Goal: Task Accomplishment & Management: Manage account settings

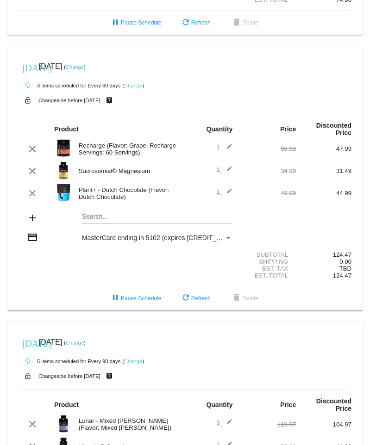
scroll to position [509, 0]
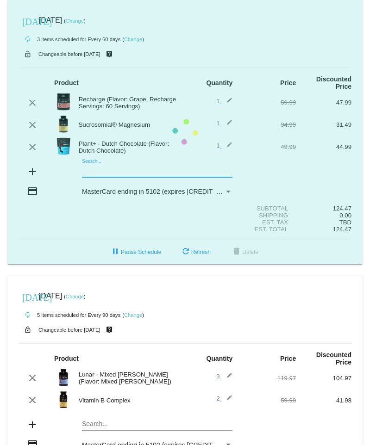
click at [110, 155] on mat-card "[DATE] [DATE] ( Change ) autorenew 3 items scheduled for Every 60 days ( Change…" at bounding box center [184, 132] width 355 height 264
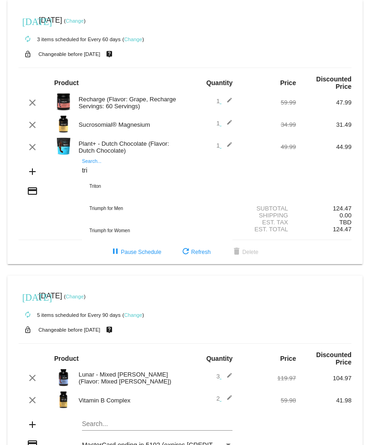
scroll to position [574, 0]
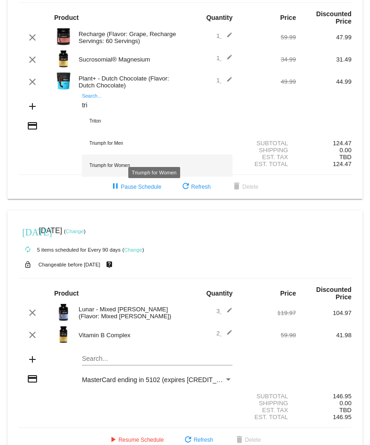
type input "tri"
click at [123, 155] on div "Triumph for Women" at bounding box center [157, 166] width 150 height 22
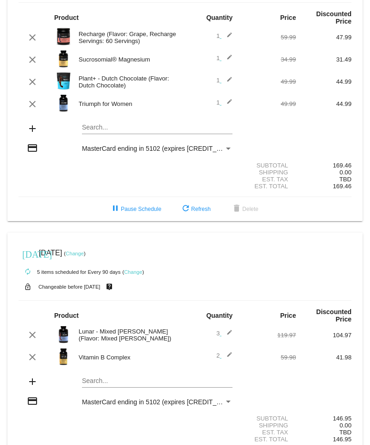
click at [225, 99] on mat-icon "edit" at bounding box center [226, 104] width 11 height 11
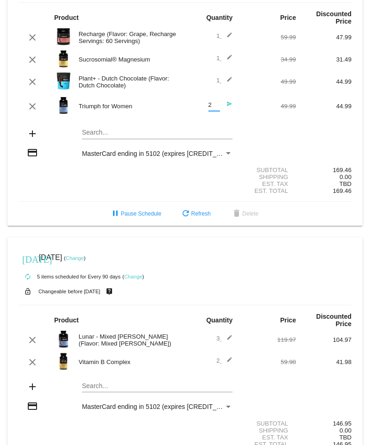
type input "2"
click at [212, 102] on input "2" at bounding box center [214, 105] width 12 height 7
click at [53, 167] on div "Subtotal 169.46" at bounding box center [185, 170] width 333 height 7
click at [195, 211] on span "refresh Refresh" at bounding box center [195, 214] width 31 height 6
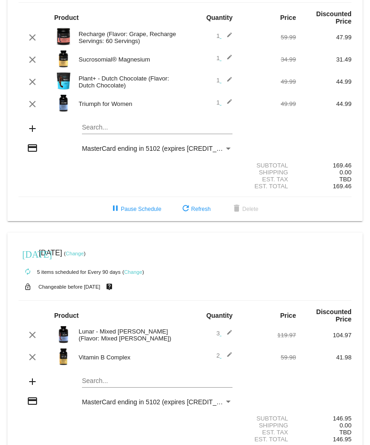
click at [216, 99] on span "1 edit" at bounding box center [224, 102] width 16 height 7
click at [222, 99] on mat-icon "edit" at bounding box center [226, 104] width 11 height 11
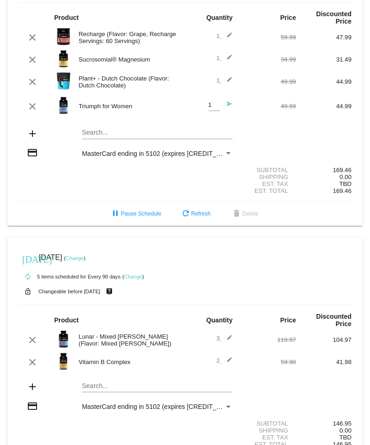
click at [202, 94] on div "1 Quantity send" at bounding box center [213, 106] width 40 height 25
type input "2"
click at [210, 102] on input "2" at bounding box center [214, 105] width 12 height 7
click at [191, 211] on span "refresh Refresh" at bounding box center [195, 214] width 31 height 6
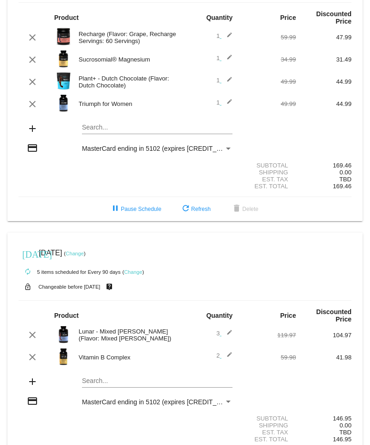
scroll to position [596, 0]
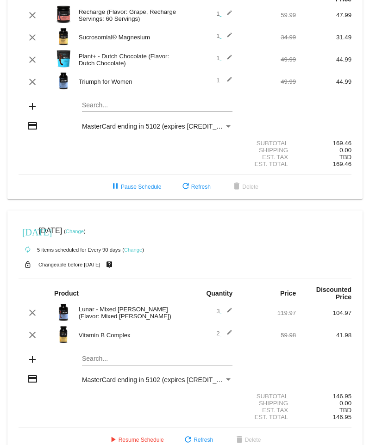
click at [221, 76] on mat-icon "edit" at bounding box center [226, 81] width 11 height 11
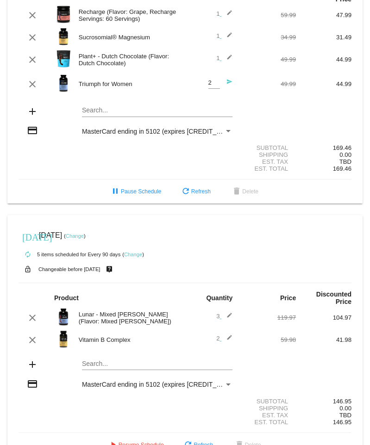
type input "2"
click at [212, 80] on input "2" at bounding box center [214, 83] width 12 height 7
click at [213, 99] on div "Search..." at bounding box center [157, 108] width 150 height 18
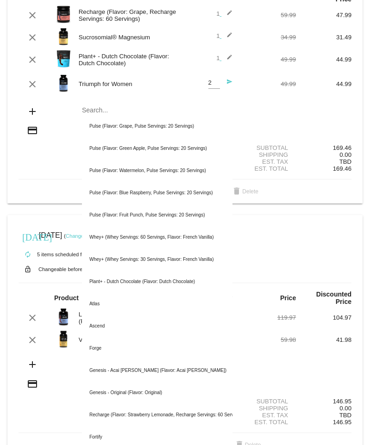
click at [209, 54] on div "1 edit" at bounding box center [213, 59] width 40 height 11
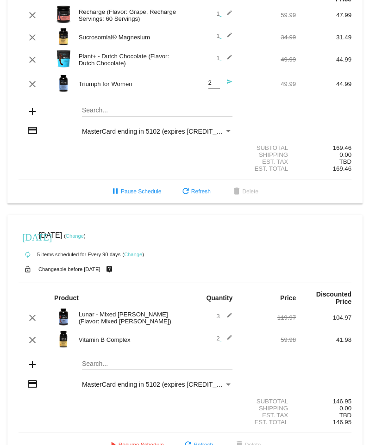
click at [225, 54] on mat-icon "edit" at bounding box center [226, 59] width 11 height 11
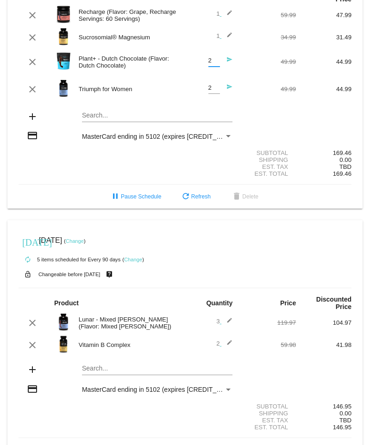
click at [214, 57] on input "2" at bounding box center [214, 60] width 12 height 7
click at [213, 57] on input "3" at bounding box center [214, 60] width 12 height 7
type input "2"
click at [212, 57] on input "2" at bounding box center [214, 60] width 12 height 7
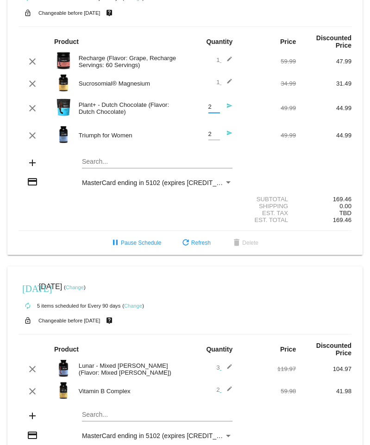
scroll to position [607, 0]
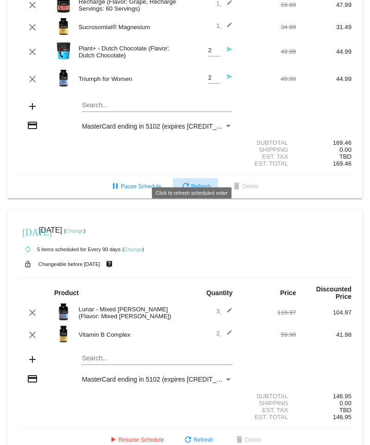
click at [192, 178] on button "refresh Refresh" at bounding box center [195, 186] width 45 height 17
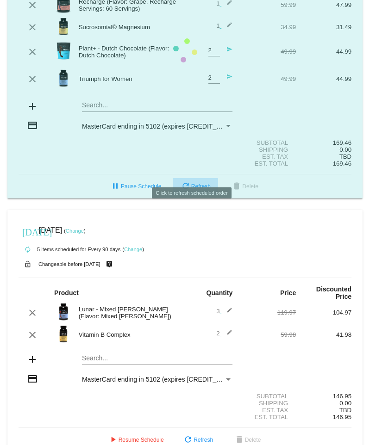
scroll to position [596, 0]
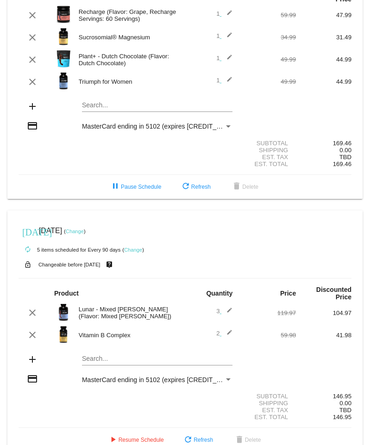
click at [221, 54] on mat-icon "edit" at bounding box center [226, 59] width 11 height 11
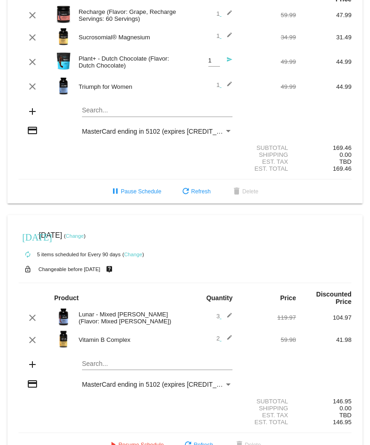
click at [213, 50] on div "1 Quantity" at bounding box center [214, 58] width 12 height 17
type input "2"
click at [210, 57] on input "2" at bounding box center [214, 60] width 12 height 7
click at [216, 81] on span "1 edit" at bounding box center [224, 84] width 16 height 7
click at [221, 81] on mat-icon "edit" at bounding box center [226, 86] width 11 height 11
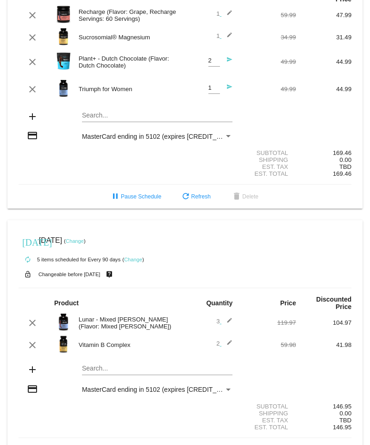
click at [222, 84] on mat-icon "send" at bounding box center [226, 89] width 11 height 11
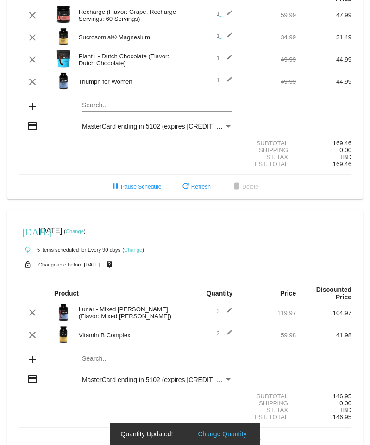
scroll to position [591, 0]
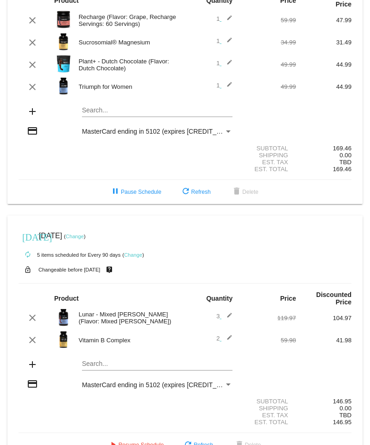
click at [227, 59] on mat-icon "edit" at bounding box center [226, 64] width 11 height 11
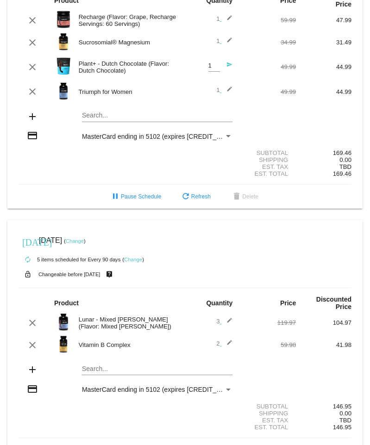
click at [223, 62] on mat-icon "send" at bounding box center [226, 67] width 11 height 11
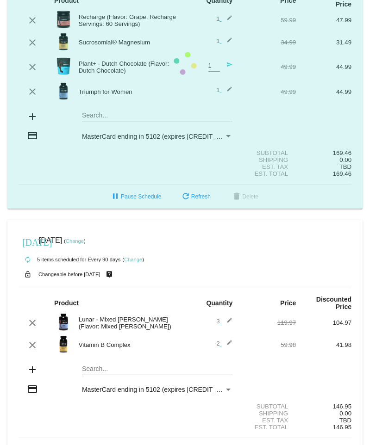
click at [216, 50] on mat-card "[DATE] [DATE] ( Change ) autorenew 4 items scheduled for Every 60 days ( Change…" at bounding box center [184, 63] width 355 height 291
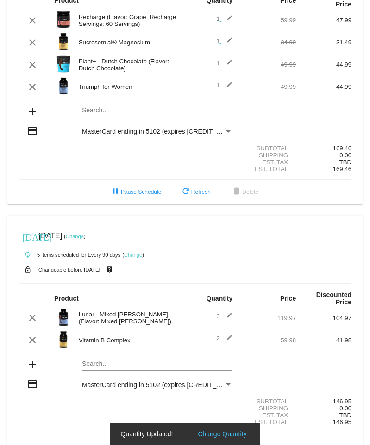
scroll to position [590, 0]
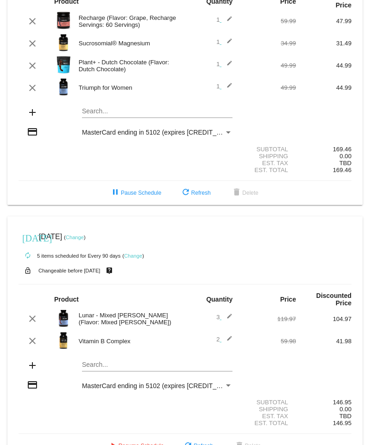
click at [226, 60] on mat-icon "edit" at bounding box center [226, 65] width 11 height 11
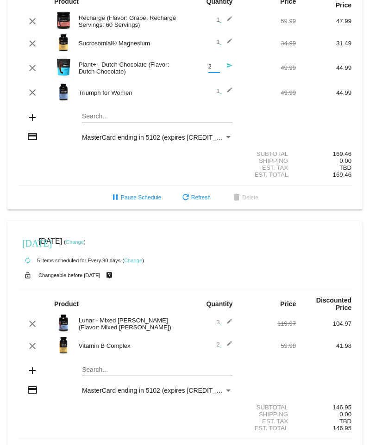
type input "2"
click at [212, 63] on input "2" at bounding box center [214, 66] width 12 height 7
click at [223, 63] on div "2 Quantity send" at bounding box center [213, 68] width 40 height 25
click at [224, 62] on mat-icon "send" at bounding box center [226, 67] width 11 height 11
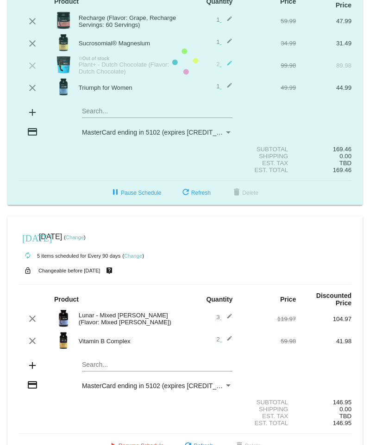
scroll to position [589, 0]
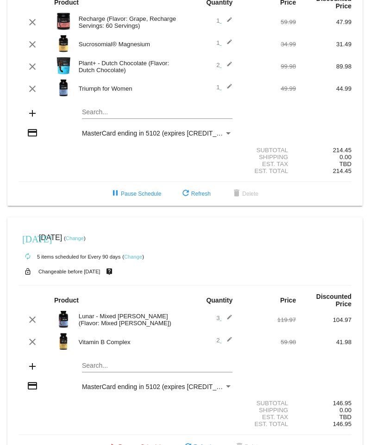
click at [225, 83] on mat-icon "edit" at bounding box center [226, 88] width 11 height 11
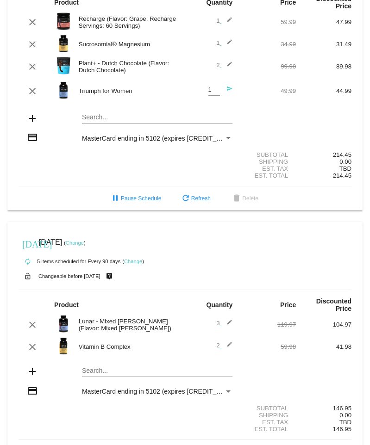
click at [224, 86] on mat-icon "send" at bounding box center [226, 91] width 11 height 11
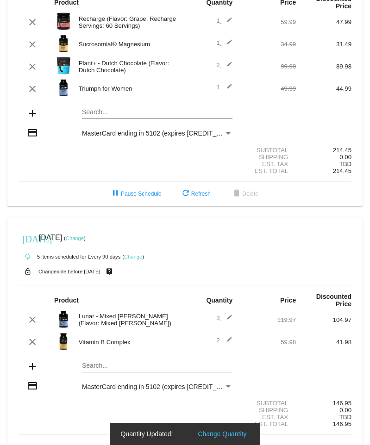
click at [223, 83] on mat-icon "edit" at bounding box center [226, 88] width 11 height 11
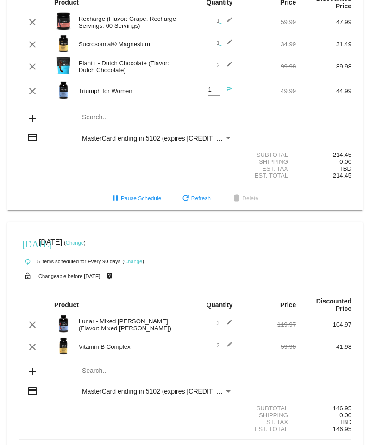
click at [228, 86] on mat-icon "send" at bounding box center [226, 91] width 11 height 11
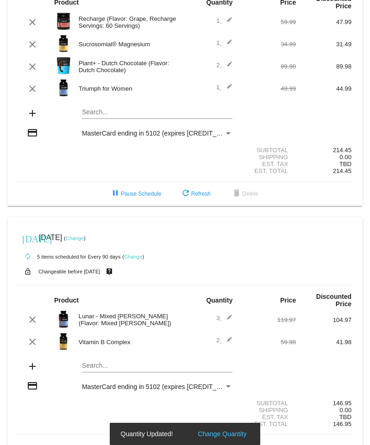
click at [224, 83] on mat-icon "edit" at bounding box center [226, 88] width 11 height 11
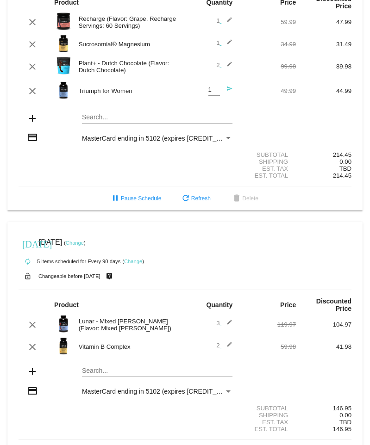
click at [221, 86] on mat-icon "send" at bounding box center [226, 91] width 11 height 11
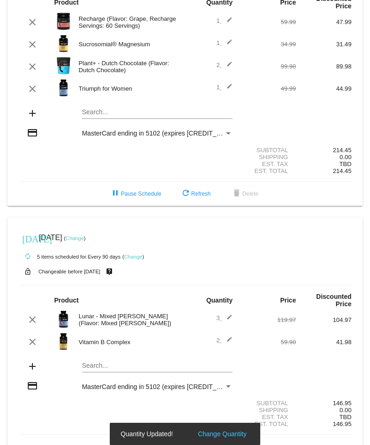
click at [224, 83] on mat-icon "edit" at bounding box center [226, 88] width 11 height 11
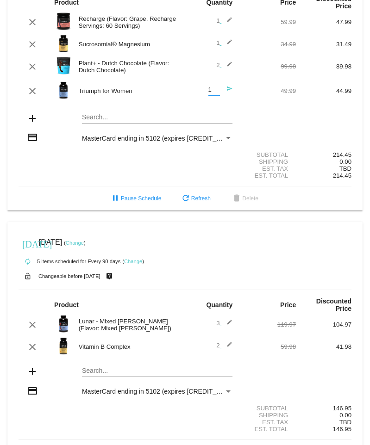
click at [211, 87] on input "1" at bounding box center [214, 90] width 12 height 7
click at [212, 79] on div "1 Quantity" at bounding box center [214, 87] width 12 height 17
type input "2"
click at [212, 87] on input "2" at bounding box center [214, 90] width 12 height 7
click at [218, 88] on mat-card-content "Product Quantity Price Discounted Price clear Recharge (Flavor: Grape, Recharge…" at bounding box center [185, 86] width 333 height 199
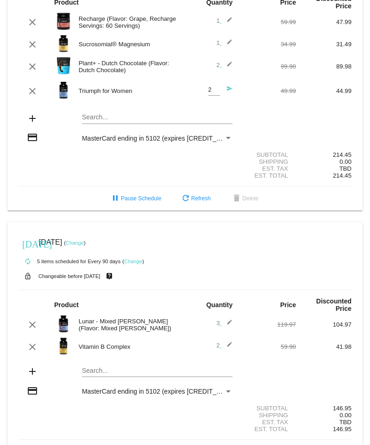
click at [226, 106] on div "Search..." at bounding box center [157, 115] width 150 height 18
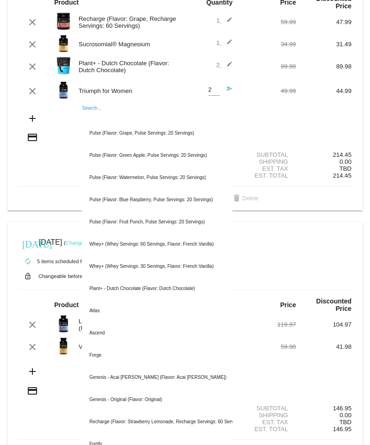
click at [231, 106] on div "Search... Pulse (Flavor: Grape, Pulse Servings: 20 Servings) Pulse (Flavor: Gre…" at bounding box center [157, 119] width 167 height 26
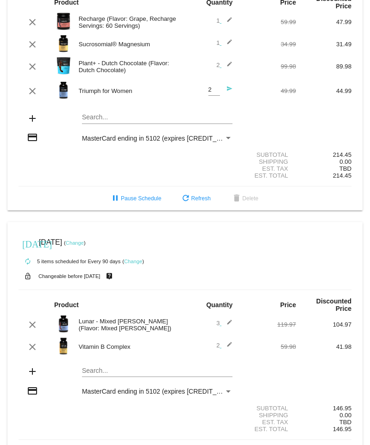
click at [58, 144] on section "Subtotal 214.45 Shipping 0.00 Est. Tax TBD Est. Total 214.45" at bounding box center [185, 165] width 333 height 42
click at [225, 86] on mat-icon "send" at bounding box center [226, 91] width 11 height 11
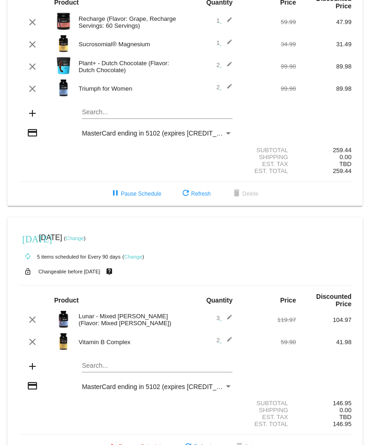
click at [223, 83] on mat-icon "edit" at bounding box center [226, 88] width 11 height 11
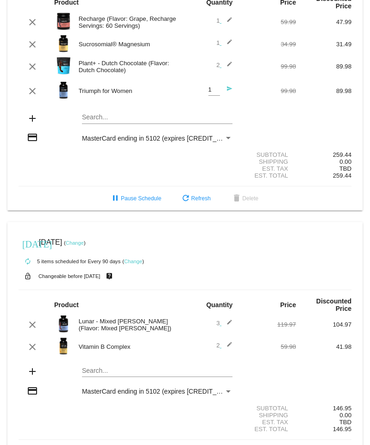
type input "1"
click at [215, 87] on input "1" at bounding box center [214, 90] width 12 height 7
click at [221, 61] on mat-icon "edit" at bounding box center [226, 66] width 11 height 11
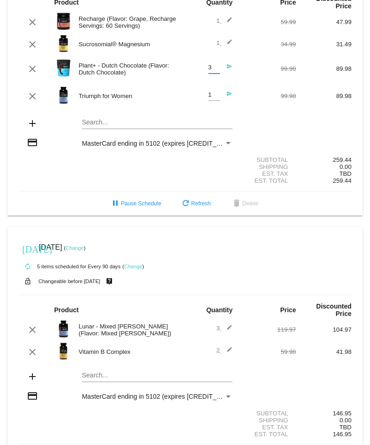
click at [212, 64] on input "3" at bounding box center [214, 67] width 12 height 7
click at [212, 64] on input "2" at bounding box center [214, 67] width 12 height 7
click at [162, 156] on div "Subtotal 259.44" at bounding box center [185, 159] width 333 height 7
type input "1"
click at [211, 64] on input "1" at bounding box center [214, 67] width 12 height 7
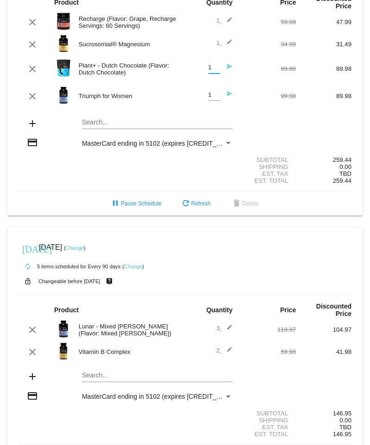
click at [196, 101] on mat-card "[DATE] [DATE] ( Change ) autorenew 6 items scheduled for Every 60 days ( Change…" at bounding box center [184, 67] width 355 height 296
click at [192, 200] on span "refresh Refresh" at bounding box center [195, 203] width 31 height 6
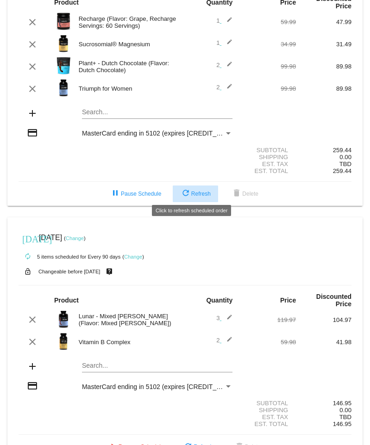
scroll to position [579, 0]
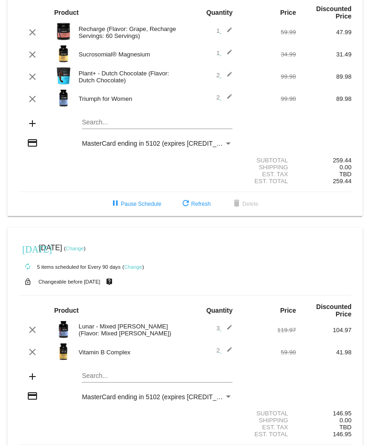
click at [225, 71] on mat-icon "edit" at bounding box center [226, 76] width 11 height 11
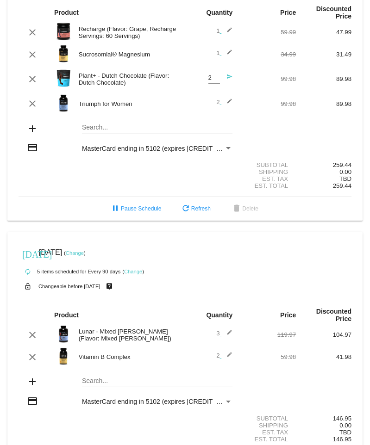
click at [252, 71] on div "clear Plant+ - Dutch Chocolate (Flavor: Dutch Chocolate) 2 Quantity send 99.98 …" at bounding box center [185, 79] width 333 height 25
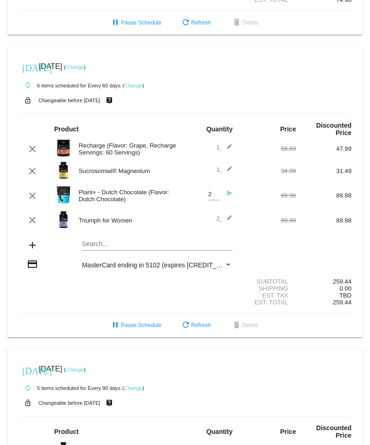
scroll to position [416, 0]
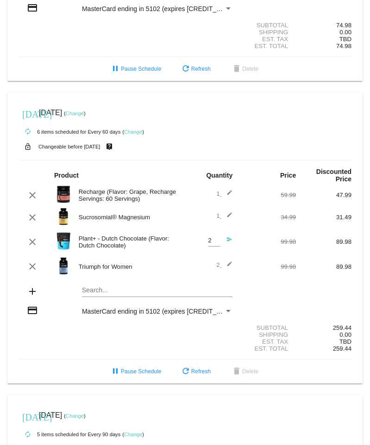
click at [84, 111] on link "Change" at bounding box center [75, 114] width 18 height 6
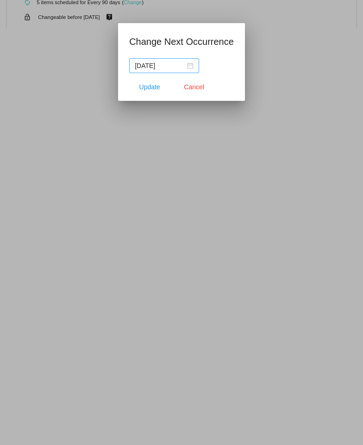
click at [189, 67] on div "[DATE]" at bounding box center [164, 66] width 59 height 10
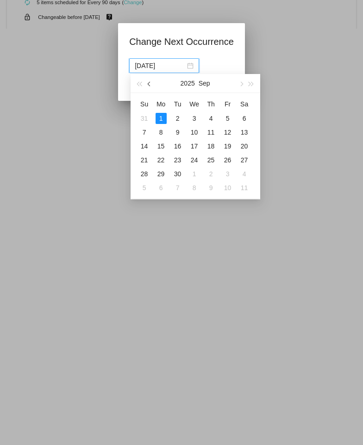
click at [149, 83] on span "button" at bounding box center [149, 84] width 5 height 5
click at [229, 174] on div "29" at bounding box center [227, 173] width 11 height 11
type input "[DATE]"
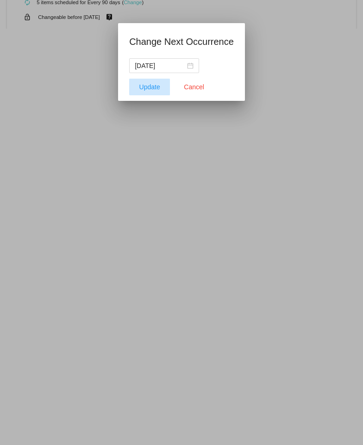
click at [156, 85] on span "Update" at bounding box center [149, 86] width 21 height 7
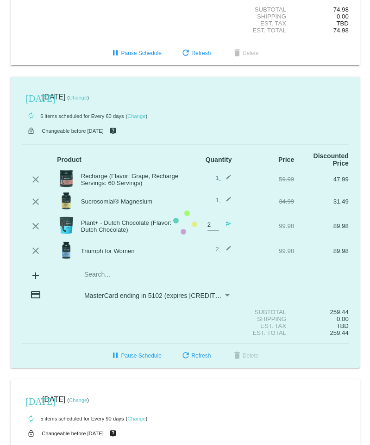
scroll to position [416, 0]
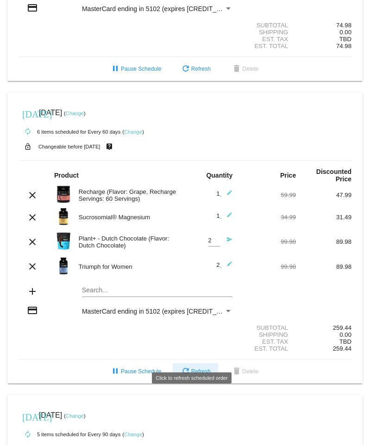
click at [198, 368] on span "refresh Refresh" at bounding box center [195, 371] width 31 height 6
